Goal: Find specific page/section: Find specific page/section

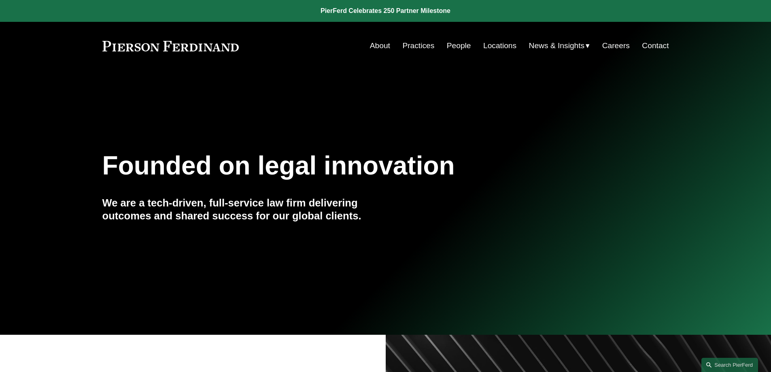
click at [458, 45] on link "People" at bounding box center [459, 45] width 24 height 15
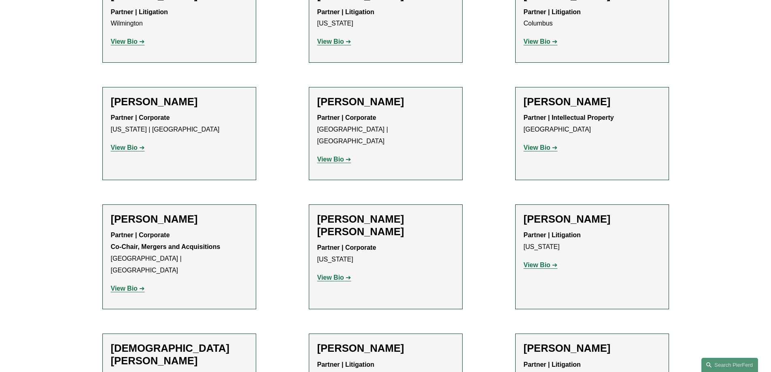
scroll to position [1895, 0]
click at [123, 285] on strong "View Bio" at bounding box center [124, 288] width 27 height 7
